Goal: Task Accomplishment & Management: Use online tool/utility

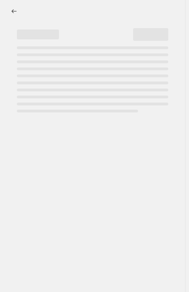
select select "percentage"
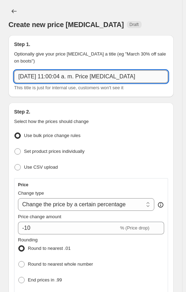
click at [109, 74] on input "[DATE] 11:00:04 a. m. Price [MEDICAL_DATA]" at bounding box center [91, 76] width 154 height 13
click at [109, 75] on input "26 ago. 2025, 11:00:04 a. m. Price change job" at bounding box center [91, 76] width 154 height 13
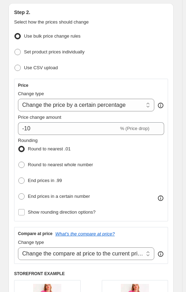
scroll to position [105, 0]
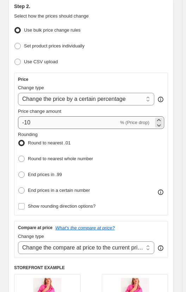
type input "POLOS MANGA LARGA DESCT"
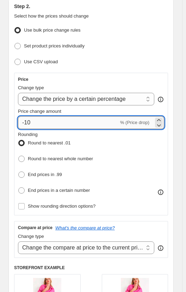
click at [45, 121] on input "-10" at bounding box center [68, 122] width 101 height 13
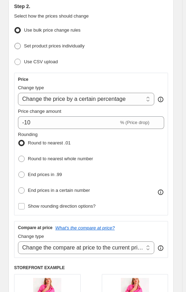
click at [64, 44] on span "Set product prices individually" at bounding box center [54, 45] width 60 height 5
click at [15, 43] on input "Set product prices individually" at bounding box center [14, 43] width 0 height 0
radio input "true"
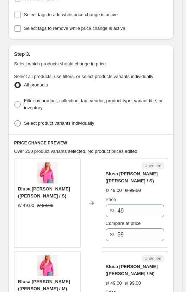
scroll to position [176, 0]
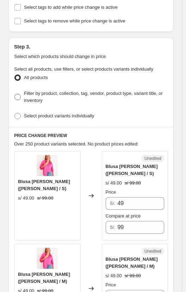
click at [50, 91] on span "Filter by product, collection, tag, vendor, product type, variant title, or inv…" at bounding box center [93, 97] width 138 height 12
click at [15, 94] on input "Filter by product, collection, tag, vendor, product type, variant title, or inv…" at bounding box center [14, 94] width 0 height 0
radio input "true"
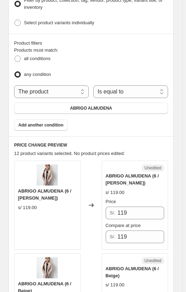
scroll to position [281, 0]
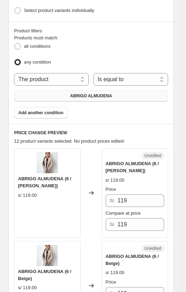
click at [126, 96] on button "ABRIGO ALMUDENA" at bounding box center [91, 95] width 154 height 11
click at [127, 85] on div "The product The product's collection The product's tag The product's vendor The…" at bounding box center [91, 87] width 154 height 28
click at [133, 73] on select "Is equal to Is not equal to" at bounding box center [130, 79] width 75 height 13
click at [98, 59] on div "any condition" at bounding box center [91, 62] width 154 height 10
click at [66, 73] on select "The product The product's collection The product's tag The product's vendor The…" at bounding box center [51, 79] width 75 height 13
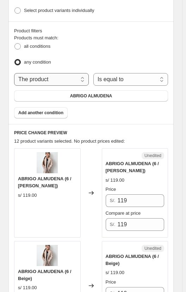
select select "collection"
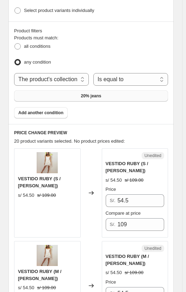
click at [105, 96] on button "20% jeans" at bounding box center [91, 95] width 154 height 11
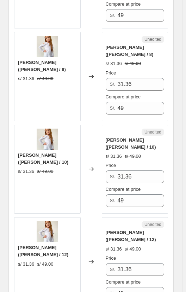
scroll to position [562, 0]
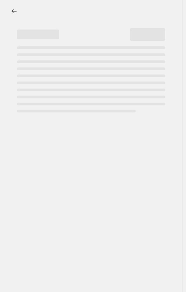
select select "percentage"
